Goal: Contribute content: Add original content to the website for others to see

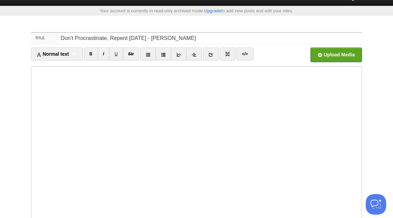
scroll to position [80, 0]
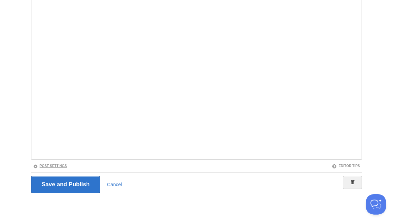
click at [51, 167] on link "Post Settings" at bounding box center [50, 166] width 34 height 4
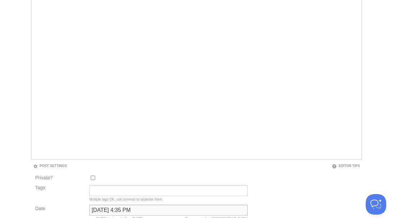
click at [105, 211] on input "March 19, 2023 at 4:35 PM" at bounding box center [168, 209] width 158 height 11
type input "now"
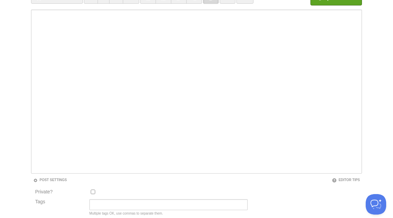
scroll to position [35, 0]
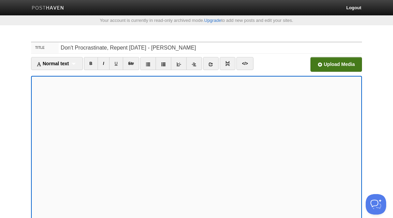
click at [347, 70] on input "file" at bounding box center [130, 66] width 516 height 35
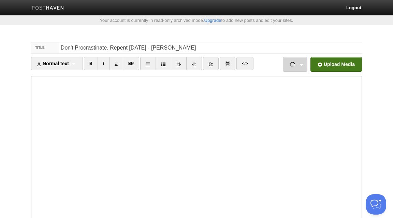
click at [302, 62] on link "Don't Procrastinate, Repent Today - Mustafa George.mp3 10.62 MB Cancel" at bounding box center [295, 64] width 25 height 15
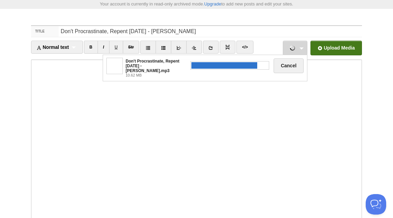
scroll to position [17, 0]
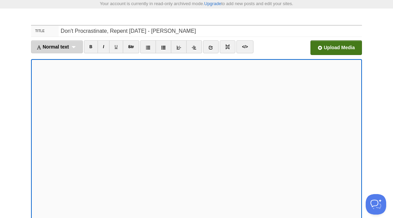
click at [71, 49] on div "Normal text Normal text Heading 1 Heading 2 Heading 3" at bounding box center [57, 46] width 52 height 13
click at [64, 58] on link "Normal text" at bounding box center [56, 59] width 51 height 10
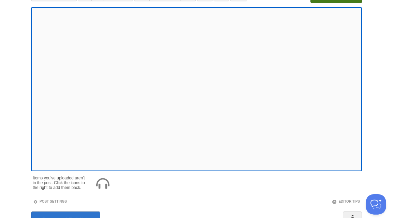
scroll to position [0, 0]
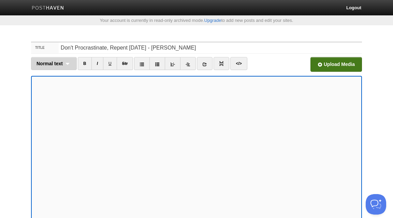
click at [68, 62] on div "Normal text Normal text Heading 1 Heading 2 Heading 3" at bounding box center [54, 63] width 46 height 13
click at [66, 74] on link "Normal text" at bounding box center [53, 75] width 45 height 10
click at [60, 60] on div "Normal text Normal text Heading 1 Heading 2 Heading 3" at bounding box center [54, 63] width 46 height 13
click at [57, 74] on link "Normal text" at bounding box center [53, 75] width 45 height 10
click at [71, 64] on div "Normal text Normal text Heading 1 Heading 2 Heading 3" at bounding box center [54, 63] width 46 height 13
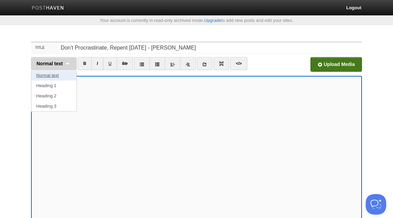
click at [62, 76] on link "Normal text" at bounding box center [53, 75] width 45 height 10
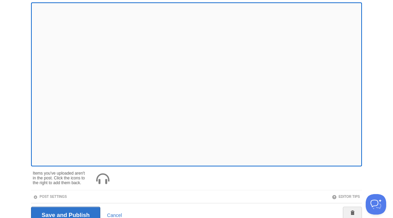
scroll to position [104, 0]
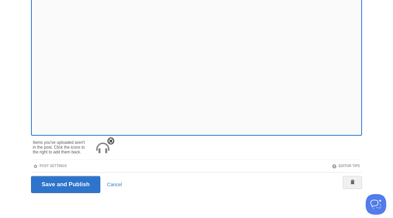
click at [113, 141] on span at bounding box center [110, 140] width 5 height 5
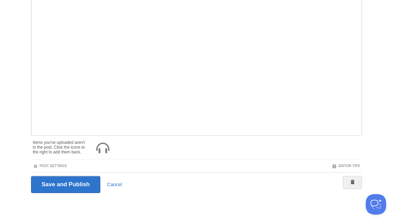
scroll to position [80, 0]
click at [65, 166] on link "Post Settings" at bounding box center [50, 166] width 34 height 4
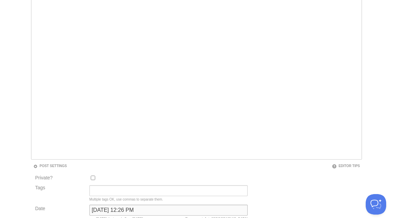
click at [109, 212] on input "August 13, 2025 at 12:26 PM" at bounding box center [168, 209] width 158 height 11
type input "now"
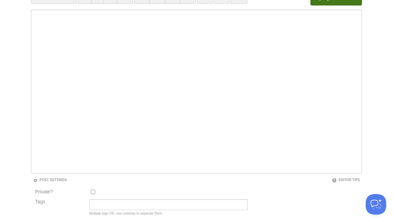
scroll to position [35, 0]
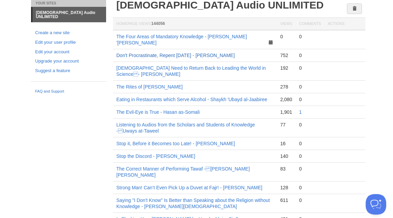
click at [152, 53] on link "Don't Procrastinate, Repent Today - Mustafa George" at bounding box center [175, 55] width 118 height 5
